Goal: Information Seeking & Learning: Find specific fact

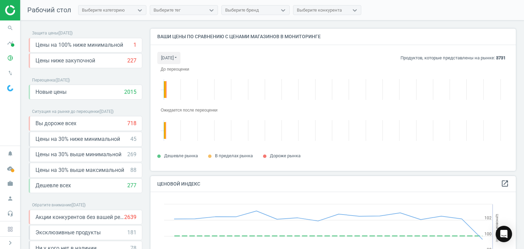
scroll to position [152, 370]
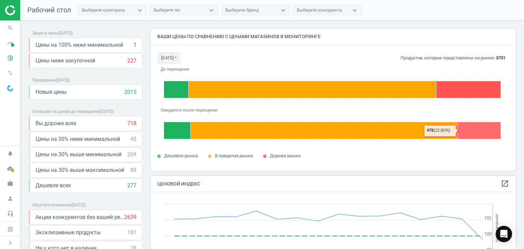
click at [467, 126] on rect at bounding box center [478, 130] width 43 height 17
click at [11, 59] on icon "pie_chart_outlined" at bounding box center [10, 58] width 13 height 13
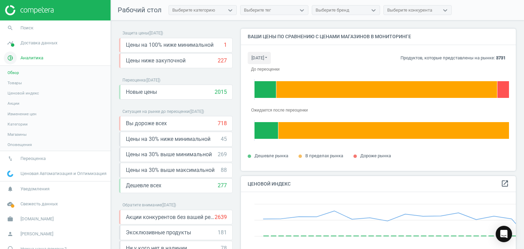
scroll to position [3, 3]
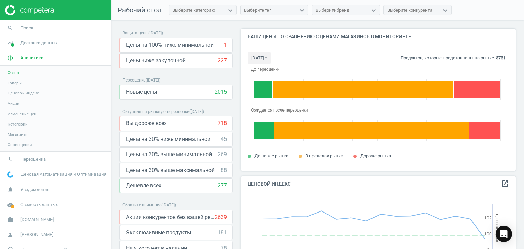
click at [16, 82] on span "Товары" at bounding box center [15, 82] width 14 height 5
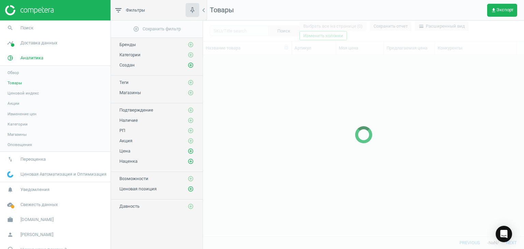
scroll to position [171, 316]
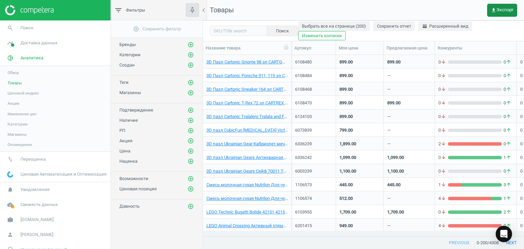
click at [493, 11] on icon "get_app" at bounding box center [493, 10] width 5 height 5
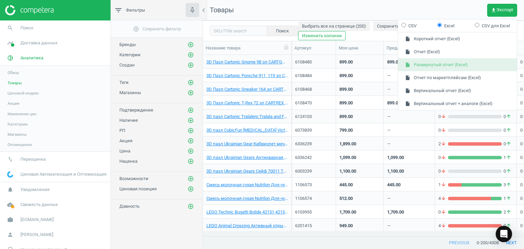
click at [429, 65] on button "insert_drive_file Развернутый отчет (Excel)" at bounding box center [457, 64] width 119 height 13
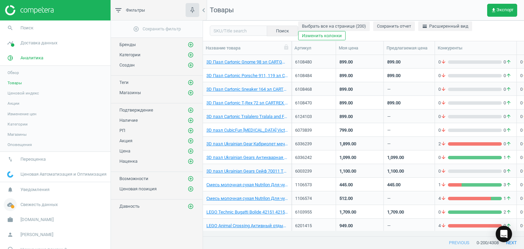
click at [38, 205] on span "Свежесть данных" at bounding box center [38, 205] width 37 height 6
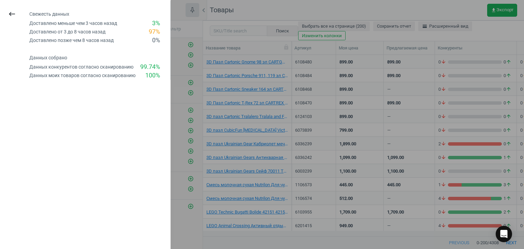
click at [266, 9] on div at bounding box center [262, 124] width 524 height 249
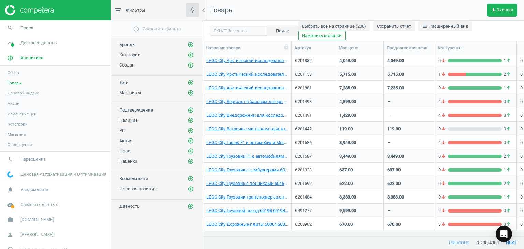
scroll to position [1034, 0]
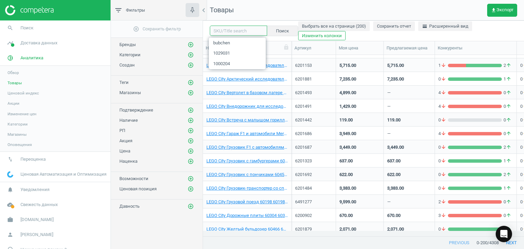
click at [244, 30] on input "text" at bounding box center [238, 31] width 57 height 10
paste input "3000165"
type input "3000165"
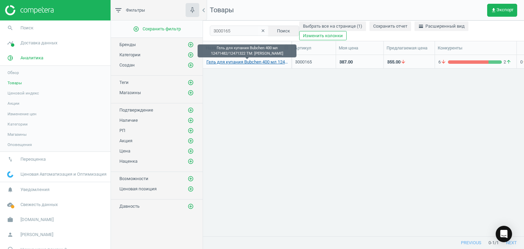
click at [256, 63] on link "Гель для купания Bubchen 400 мл 12471482/12471322 TM: [PERSON_NAME]" at bounding box center [247, 62] width 82 height 6
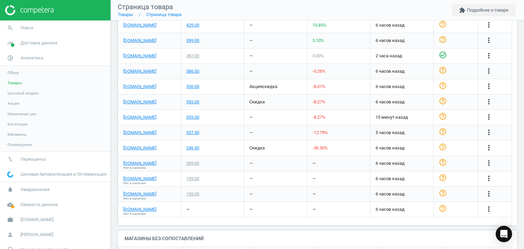
scroll to position [259, 0]
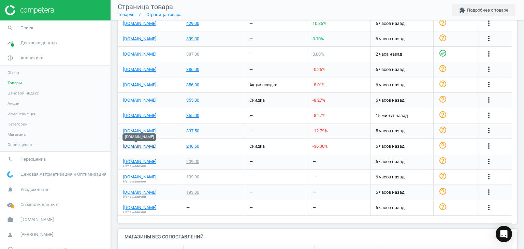
click at [141, 146] on link "[DOMAIN_NAME]" at bounding box center [139, 146] width 33 height 6
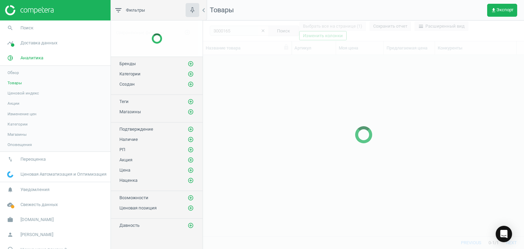
scroll to position [171, 316]
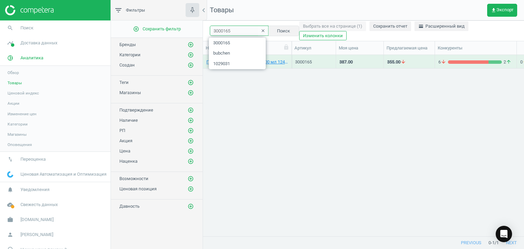
drag, startPoint x: 237, startPoint y: 34, endPoint x: 212, endPoint y: 34, distance: 24.6
click at [212, 34] on input "3000165" at bounding box center [239, 31] width 59 height 10
paste input "100030"
type input "3100030"
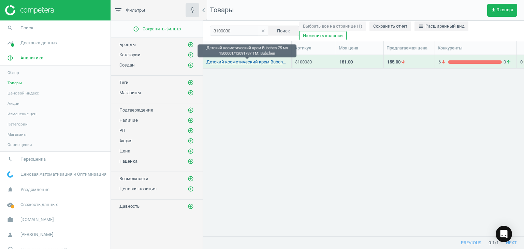
click at [257, 63] on link "Детский косметический крем Bubchen 75 мл 1500001/12091787 TM: Bubchen" at bounding box center [247, 62] width 82 height 6
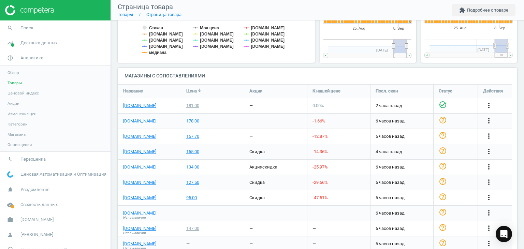
scroll to position [187, 0]
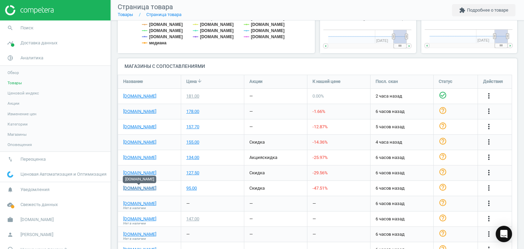
click at [133, 189] on link "[DOMAIN_NAME]" at bounding box center [139, 188] width 33 height 6
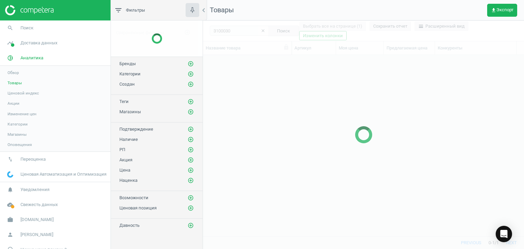
scroll to position [171, 316]
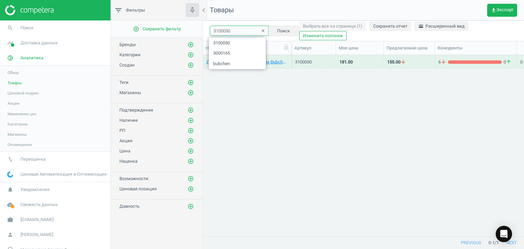
drag, startPoint x: 234, startPoint y: 30, endPoint x: 211, endPoint y: 32, distance: 22.6
click at [211, 32] on input "3100030" at bounding box center [239, 31] width 59 height 10
paste input "12"
type input "3100120"
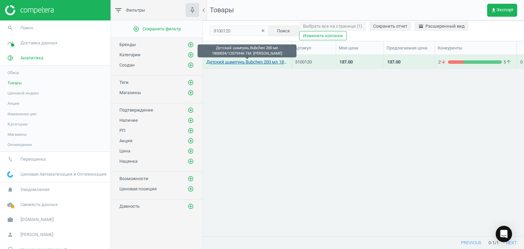
click at [255, 63] on link "Детский шампунь Bubchen 200 мл 1800034/12079446 TM: [PERSON_NAME]" at bounding box center [247, 62] width 82 height 6
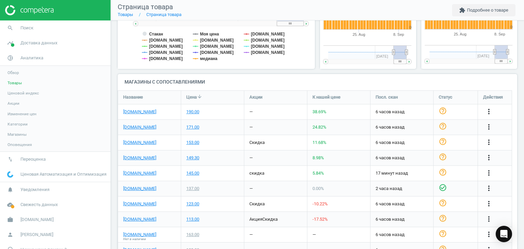
scroll to position [172, 0]
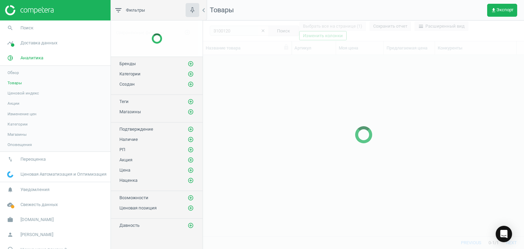
scroll to position [171, 316]
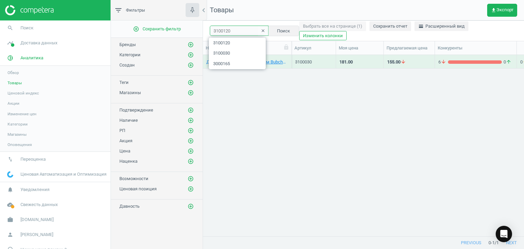
drag, startPoint x: 234, startPoint y: 33, endPoint x: 209, endPoint y: 30, distance: 24.7
click at [210, 30] on input "3100120" at bounding box center [239, 31] width 59 height 10
paste input "1105044"
type input "1105044"
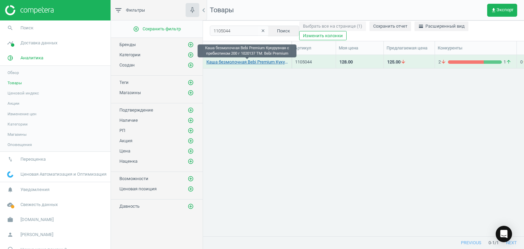
click at [265, 63] on link "Каша безмолочная Bebi Premium Кукурузная с пребиотиком 200 г 1020137 TM: Bebi P…" at bounding box center [247, 62] width 82 height 6
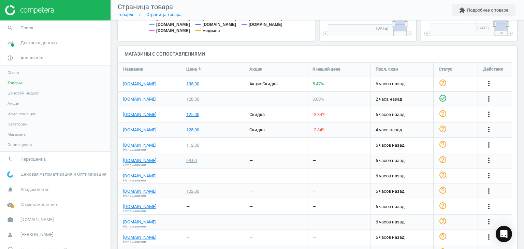
scroll to position [187, 0]
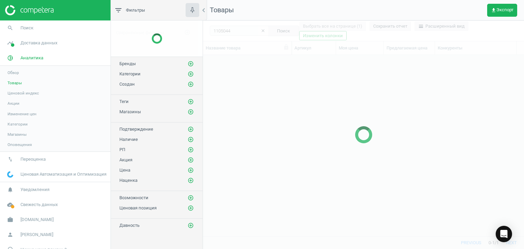
scroll to position [171, 316]
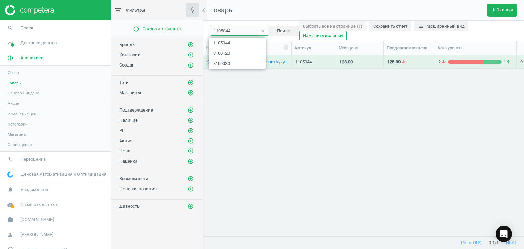
drag, startPoint x: 233, startPoint y: 31, endPoint x: 210, endPoint y: 31, distance: 22.5
click at [210, 31] on input "1105044" at bounding box center [239, 31] width 59 height 10
paste input "86"
type input "1105086"
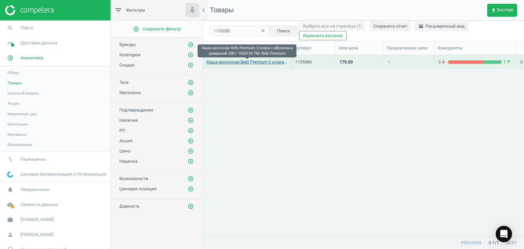
click at [240, 63] on link "Каша молочная Bebi Premium 3 злака с яблоком и ромашкой 200 г 1020133 TM: Bebi …" at bounding box center [247, 62] width 82 height 6
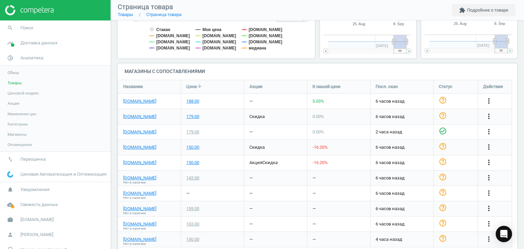
scroll to position [195, 0]
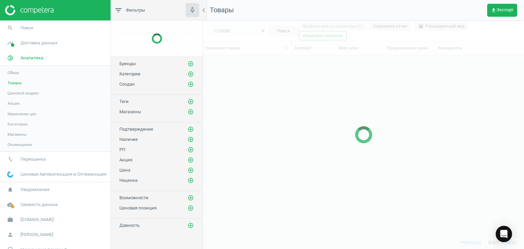
scroll to position [171, 316]
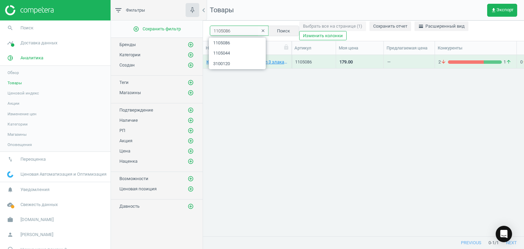
drag, startPoint x: 236, startPoint y: 32, endPoint x: 208, endPoint y: 30, distance: 28.0
click at [208, 30] on div "1105086 clear Поиск Выбрать все на странице (1) Сохранить отчет horizontal_spli…" at bounding box center [363, 30] width 321 height 20
paste input "3100080"
type input "3100080"
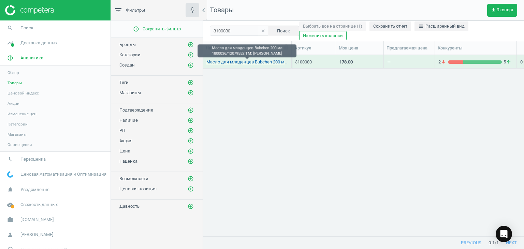
click at [247, 60] on link "Масло для младенцев Bubchen 200 мл 1800036/12079552 TM: [PERSON_NAME]" at bounding box center [247, 62] width 82 height 6
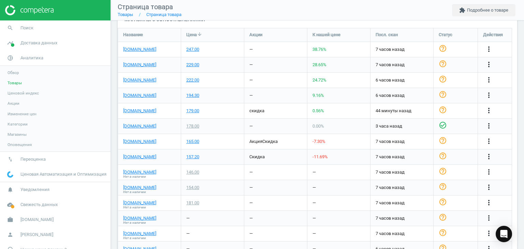
scroll to position [232, 0]
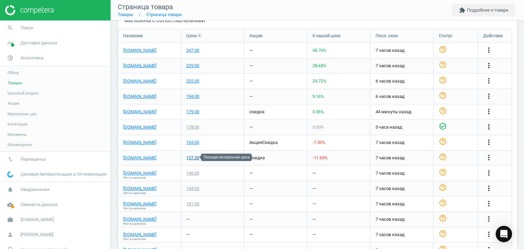
click at [191, 158] on div "157.20" at bounding box center [192, 158] width 13 height 6
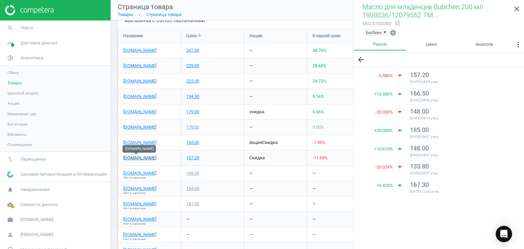
click at [143, 157] on link "[DOMAIN_NAME]" at bounding box center [139, 158] width 33 height 6
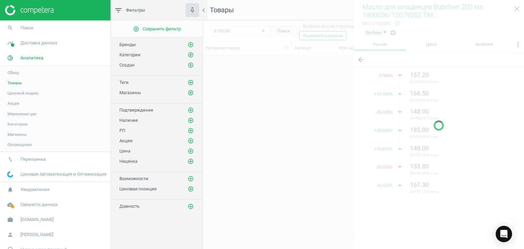
scroll to position [171, 316]
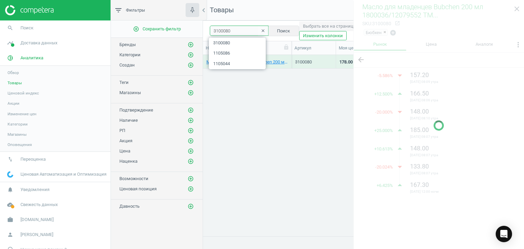
drag, startPoint x: 236, startPoint y: 31, endPoint x: 209, endPoint y: 31, distance: 26.6
click at [210, 31] on input "3100080" at bounding box center [239, 31] width 59 height 10
paste input "6"
type input "3100060"
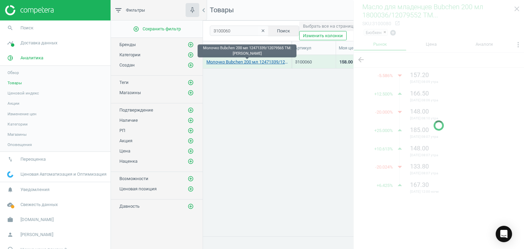
click at [234, 62] on link "Молочко Bubchen 200 мл 12471339/12079565 TM: [PERSON_NAME]" at bounding box center [247, 62] width 82 height 6
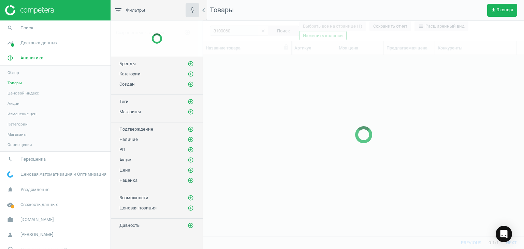
scroll to position [171, 316]
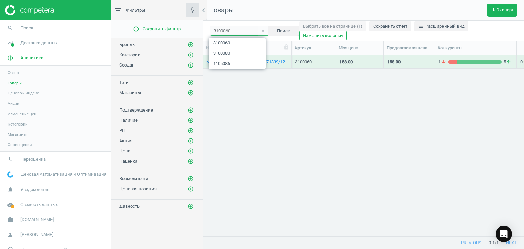
drag, startPoint x: 233, startPoint y: 32, endPoint x: 210, endPoint y: 32, distance: 22.9
click at [210, 32] on input "3100060" at bounding box center [239, 31] width 59 height 10
paste input "1031072"
click at [210, 32] on input "1031072" at bounding box center [239, 31] width 59 height 10
type input "1031072"
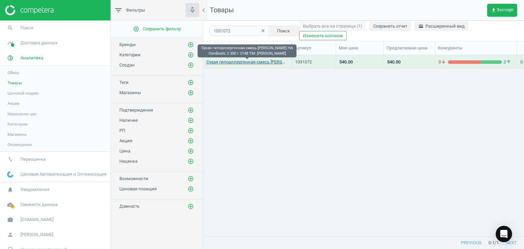
click at [262, 62] on link "Сухая гипоаллергенная смесь [PERSON_NAME] НА Combiotic 2 350 г 2148 TM: [PERSON…" at bounding box center [247, 62] width 82 height 6
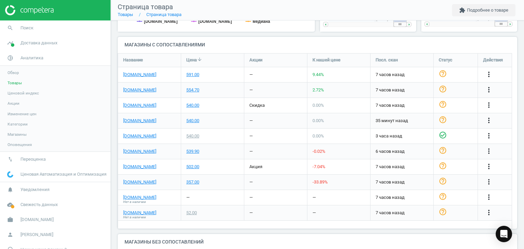
scroll to position [220, 0]
click at [142, 163] on link "[DOMAIN_NAME]" at bounding box center [139, 166] width 33 height 6
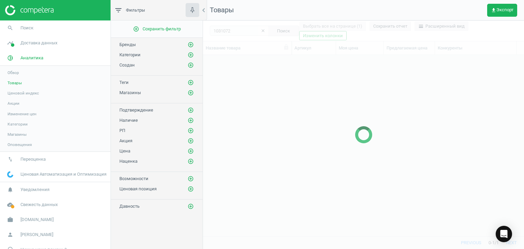
scroll to position [171, 316]
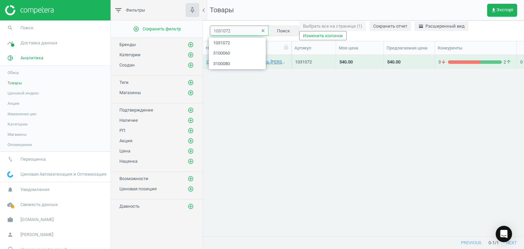
drag, startPoint x: 233, startPoint y: 32, endPoint x: 210, endPoint y: 29, distance: 22.4
click at [210, 29] on input "1031072" at bounding box center [239, 31] width 59 height 10
paste input "91"
type input "1031091"
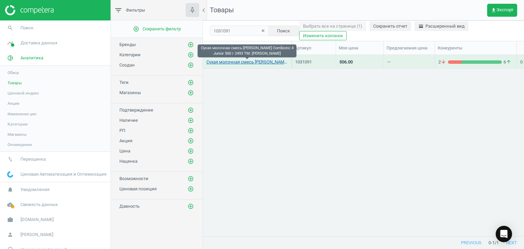
click at [252, 62] on link "Сухая молочная смесь [PERSON_NAME] Combiotic 4 Junior 500 г 2493 TM: [PERSON_NA…" at bounding box center [247, 62] width 82 height 6
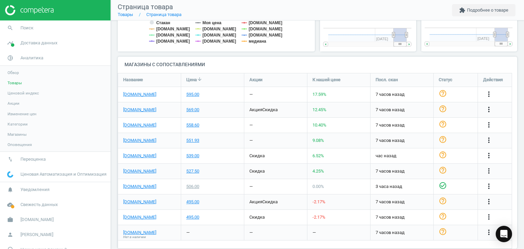
scroll to position [189, 0]
click at [193, 214] on div "495.00" at bounding box center [192, 217] width 13 height 6
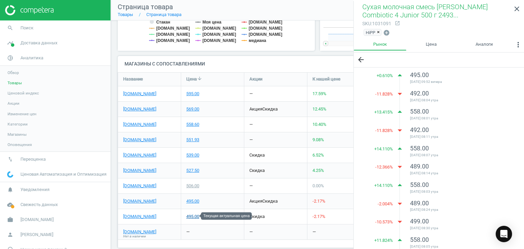
click at [191, 216] on div "495.00" at bounding box center [192, 217] width 13 height 6
click at [146, 216] on link "[DOMAIN_NAME]" at bounding box center [139, 217] width 33 height 6
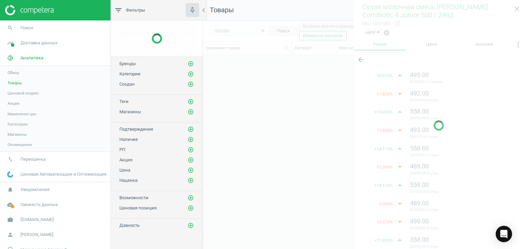
scroll to position [171, 316]
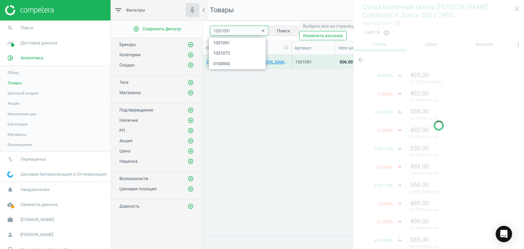
drag, startPoint x: 238, startPoint y: 33, endPoint x: 210, endPoint y: 30, distance: 27.7
click at [210, 30] on input "1031091" at bounding box center [239, 31] width 59 height 10
paste input "00045"
type input "1000045"
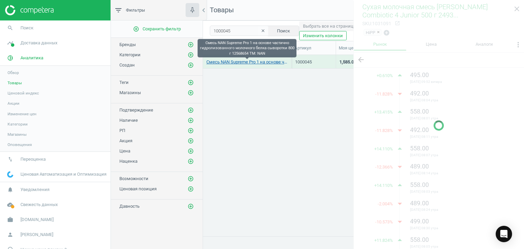
click at [251, 63] on link "Смесь NAN Supreme Pro 1 на основе частично гидролизованного молочного белка сыв…" at bounding box center [247, 62] width 82 height 6
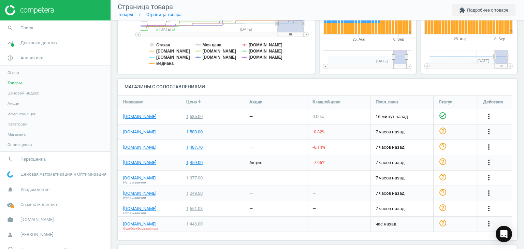
scroll to position [178, 0]
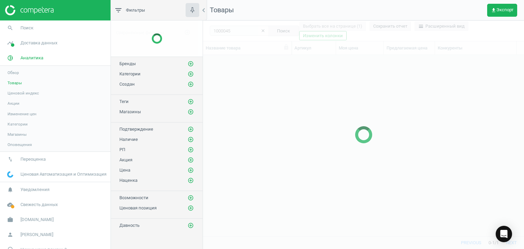
scroll to position [171, 316]
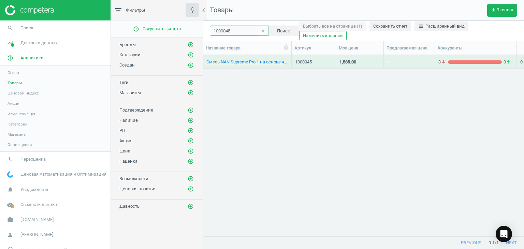
click at [226, 30] on input "1000045" at bounding box center [239, 31] width 59 height 10
type input "1000005"
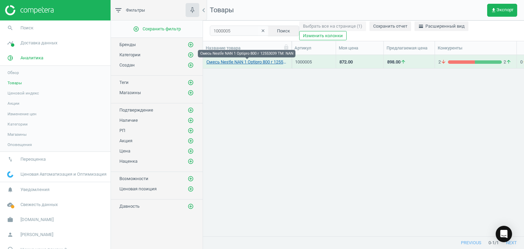
click at [259, 60] on link "Смесь Nestle NAN 1 Optipro 800 г 12553039 TM: NAN" at bounding box center [247, 62] width 82 height 6
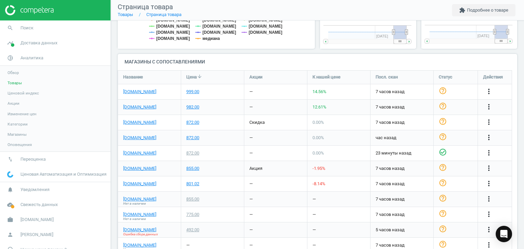
scroll to position [195, 0]
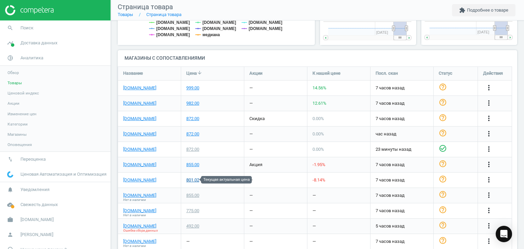
click at [191, 180] on div "801.02" at bounding box center [192, 180] width 13 height 6
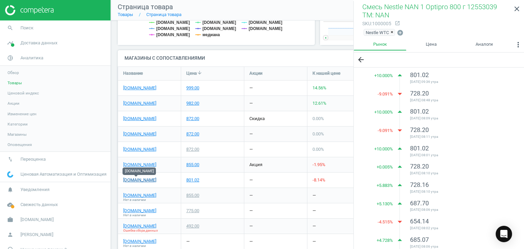
click at [144, 182] on link "[DOMAIN_NAME]" at bounding box center [139, 180] width 33 height 6
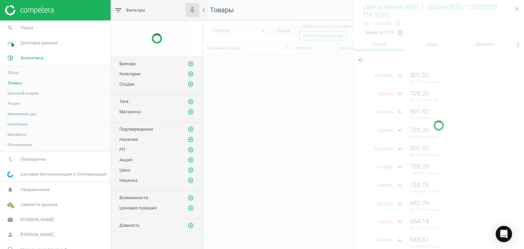
scroll to position [171, 316]
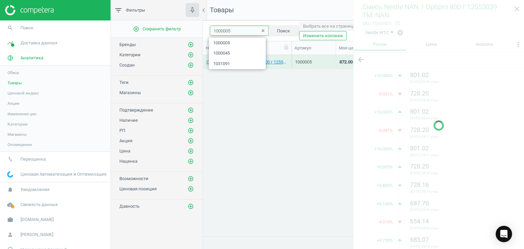
drag, startPoint x: 235, startPoint y: 32, endPoint x: 205, endPoint y: 31, distance: 29.4
click at [205, 31] on div "1000005 clear Поиск Выбрать все на странице (1) Сохранить отчет horizontal_spli…" at bounding box center [363, 30] width 321 height 20
paste input "23"
type input "1000235"
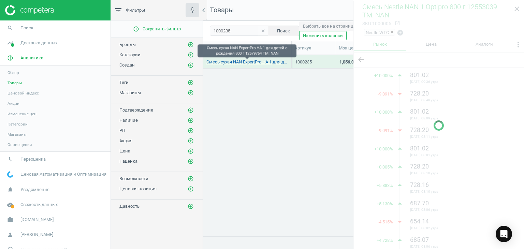
click at [242, 61] on link "Смесь сухая NAN ExpertPro HA 1 для детей с рождения 800 г 12579764 TM: NAN" at bounding box center [247, 62] width 82 height 6
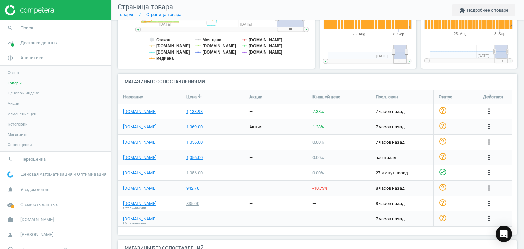
scroll to position [172, 0]
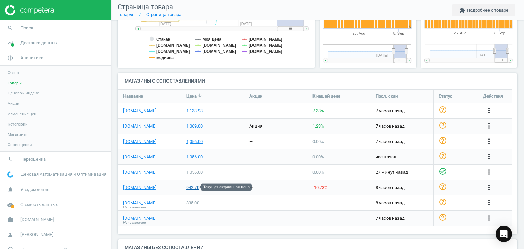
click at [195, 188] on div "942.70" at bounding box center [192, 188] width 13 height 6
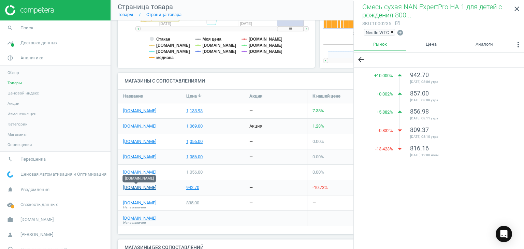
click at [140, 186] on link "[DOMAIN_NAME]" at bounding box center [139, 188] width 33 height 6
